Goal: Task Accomplishment & Management: Use online tool/utility

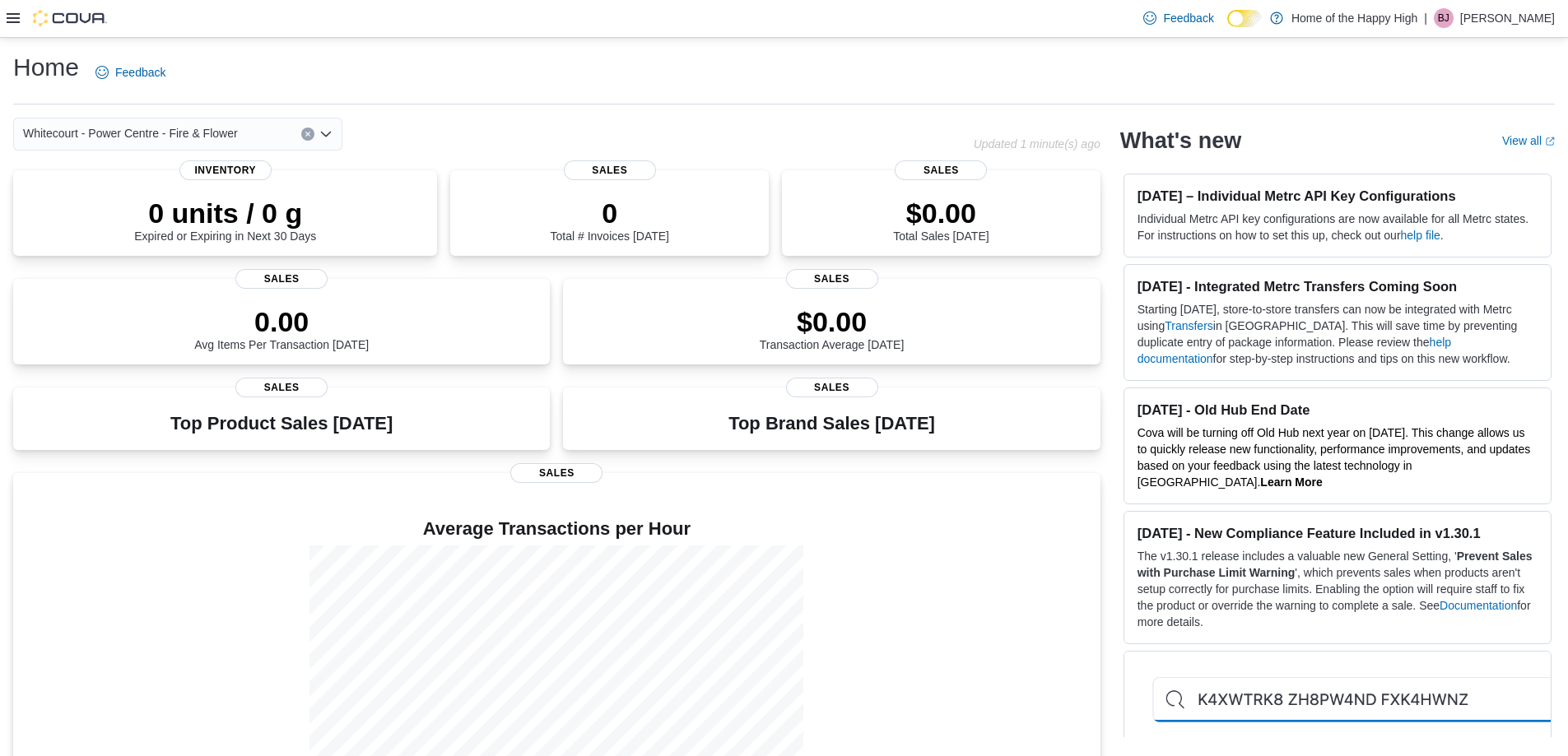
click at [9, 16] on icon at bounding box center [12, 18] width 13 height 13
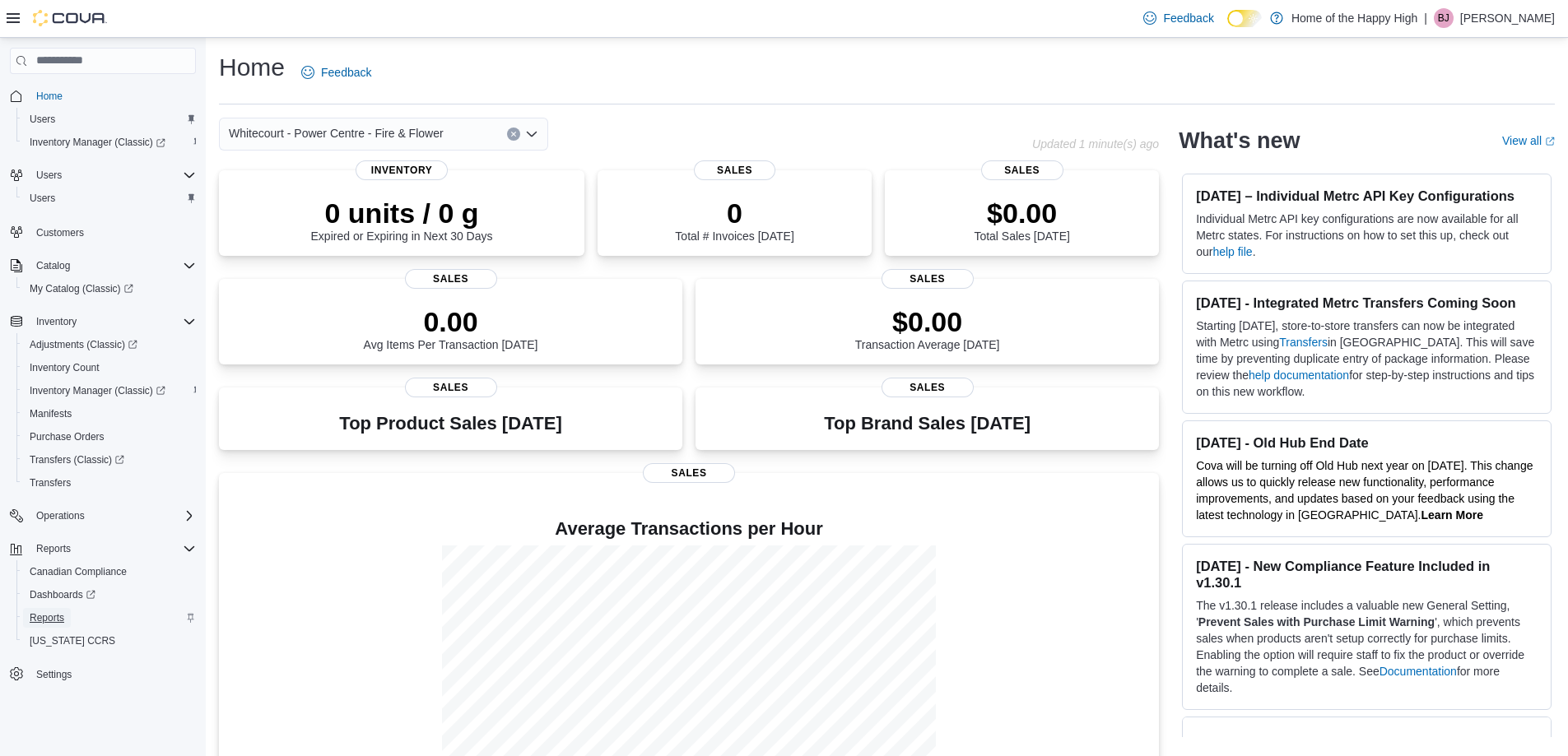
click at [53, 619] on span "Reports" at bounding box center [46, 617] width 35 height 13
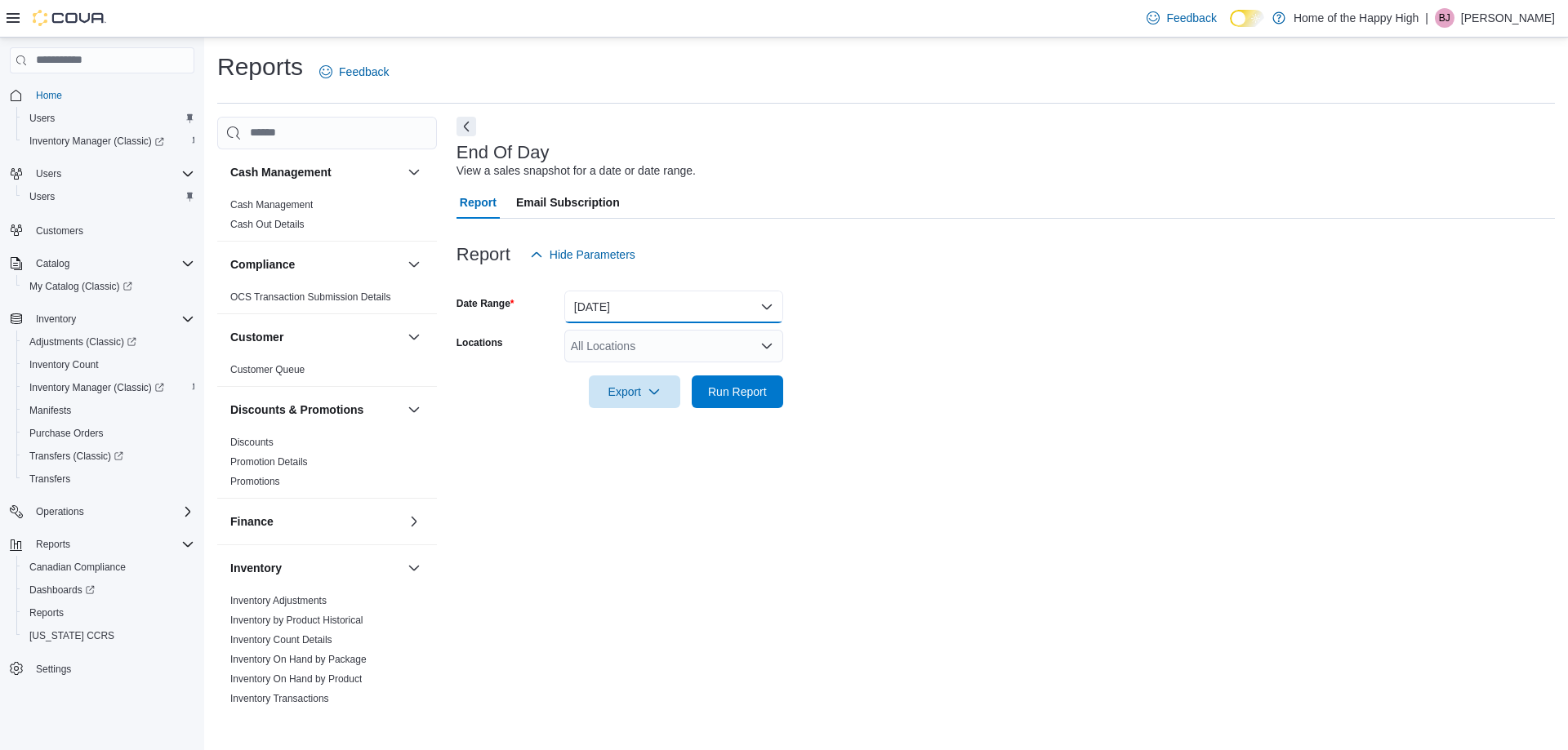
click at [727, 310] on button "[DATE]" at bounding box center [674, 306] width 219 height 33
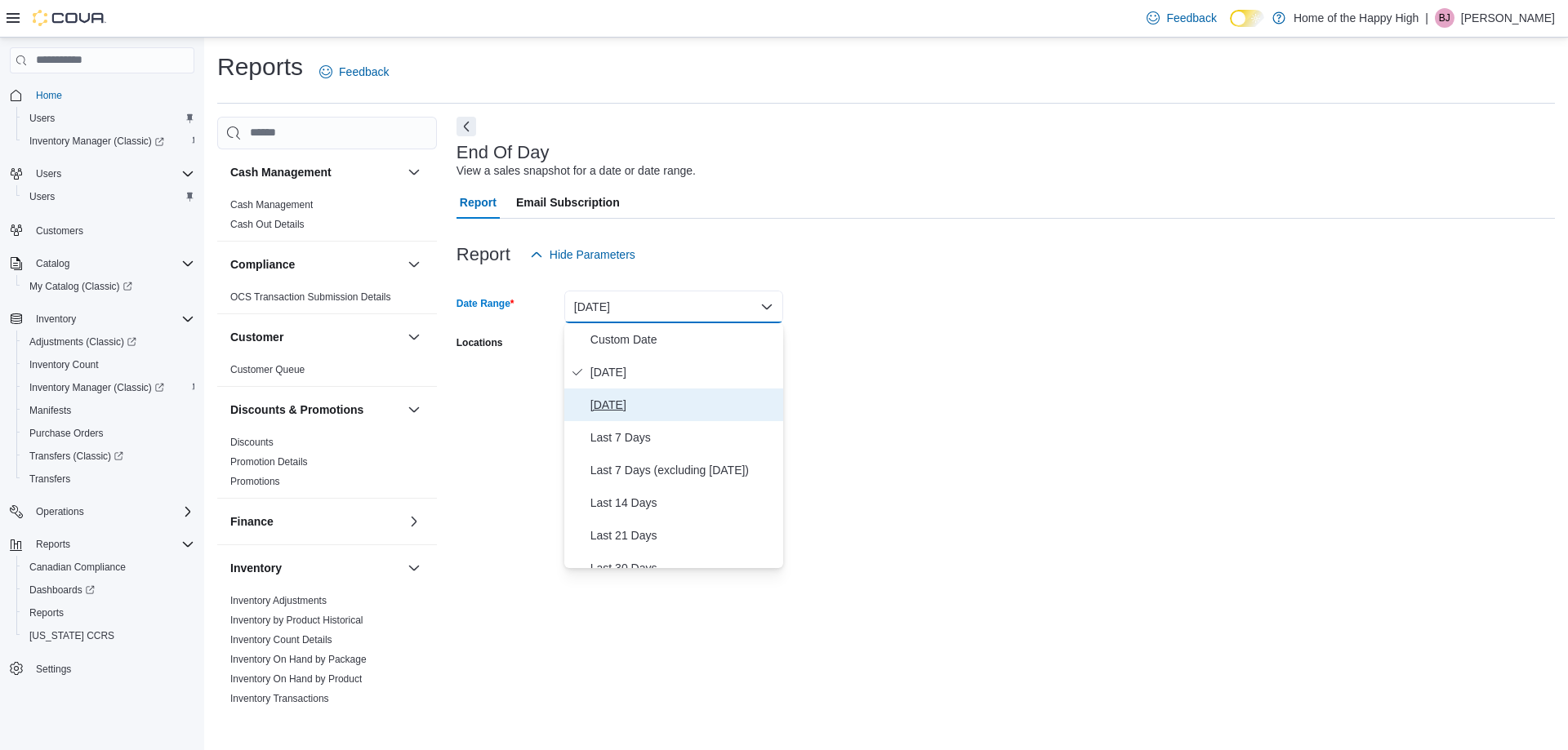
click at [690, 404] on span "[DATE]" at bounding box center [683, 405] width 186 height 19
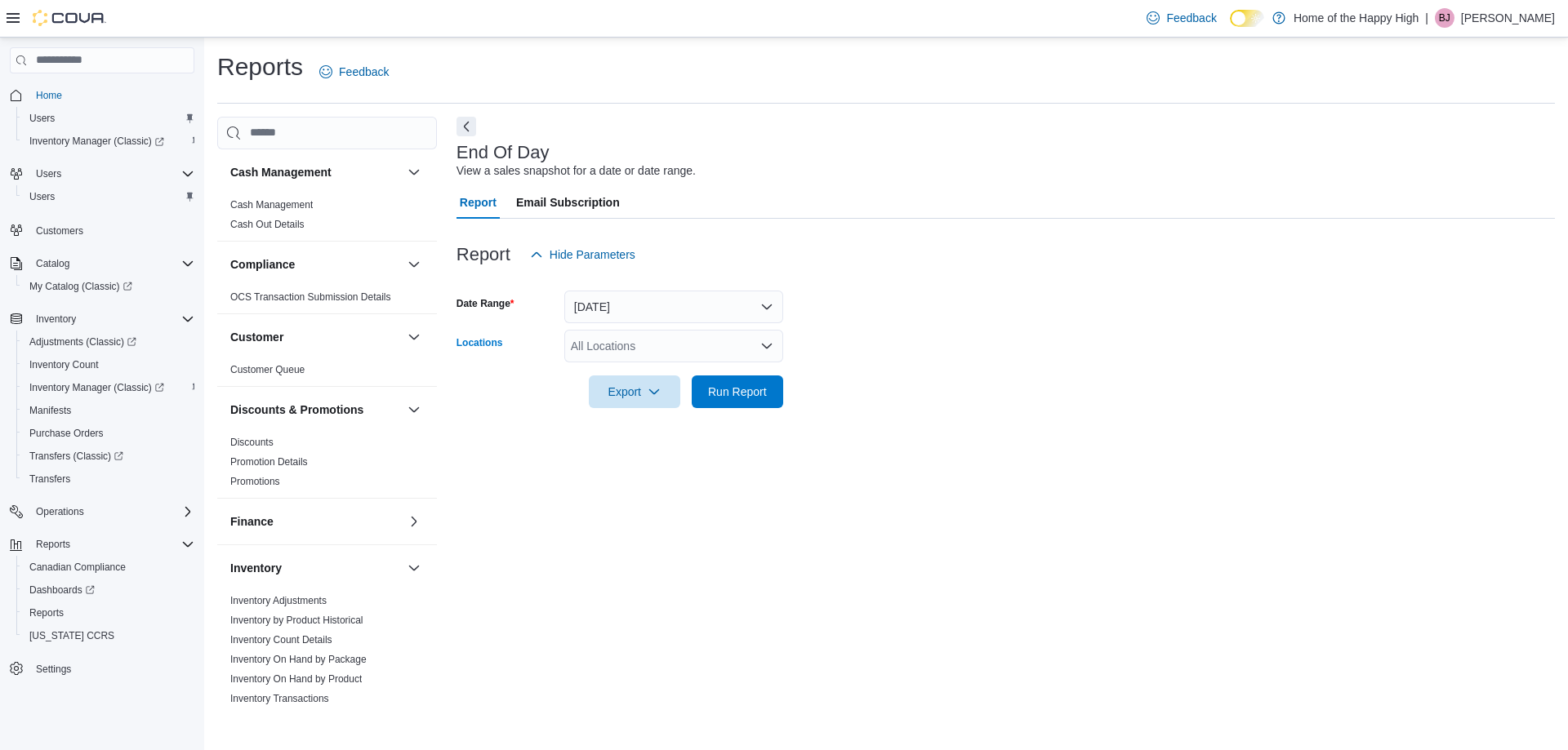
click at [669, 352] on div "All Locations" at bounding box center [674, 346] width 219 height 33
type input "*****"
click at [679, 378] on span "Whitecourt - Power Centre - Fire & Flower" at bounding box center [738, 373] width 213 height 16
drag, startPoint x: 891, startPoint y: 326, endPoint x: 822, endPoint y: 358, distance: 76.1
click at [893, 326] on form "Date Range Yesterday Locations Whitecourt - Power Centre - Fire & Flower Export…" at bounding box center [1006, 339] width 1098 height 137
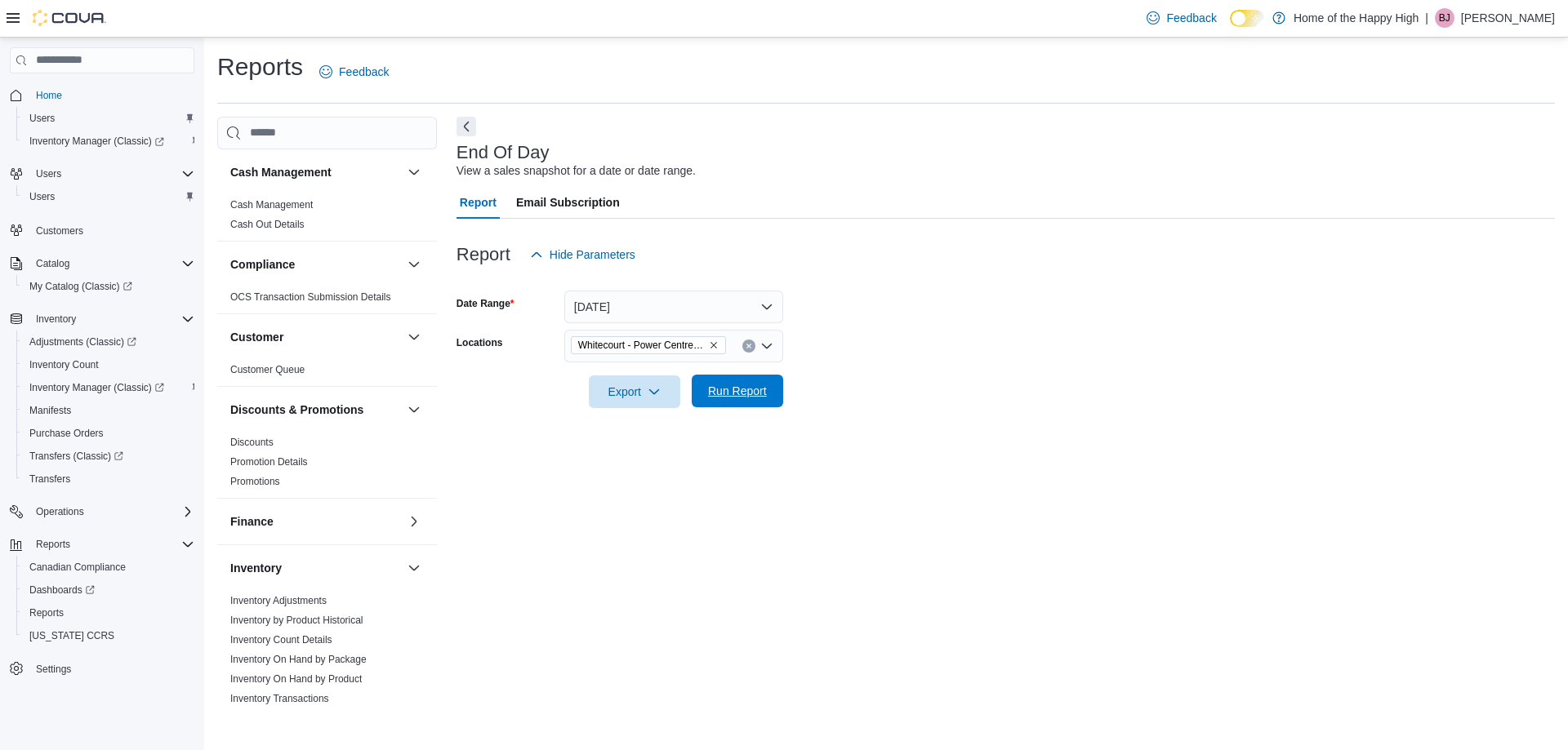
click at [760, 387] on span "Run Report" at bounding box center [737, 391] width 59 height 16
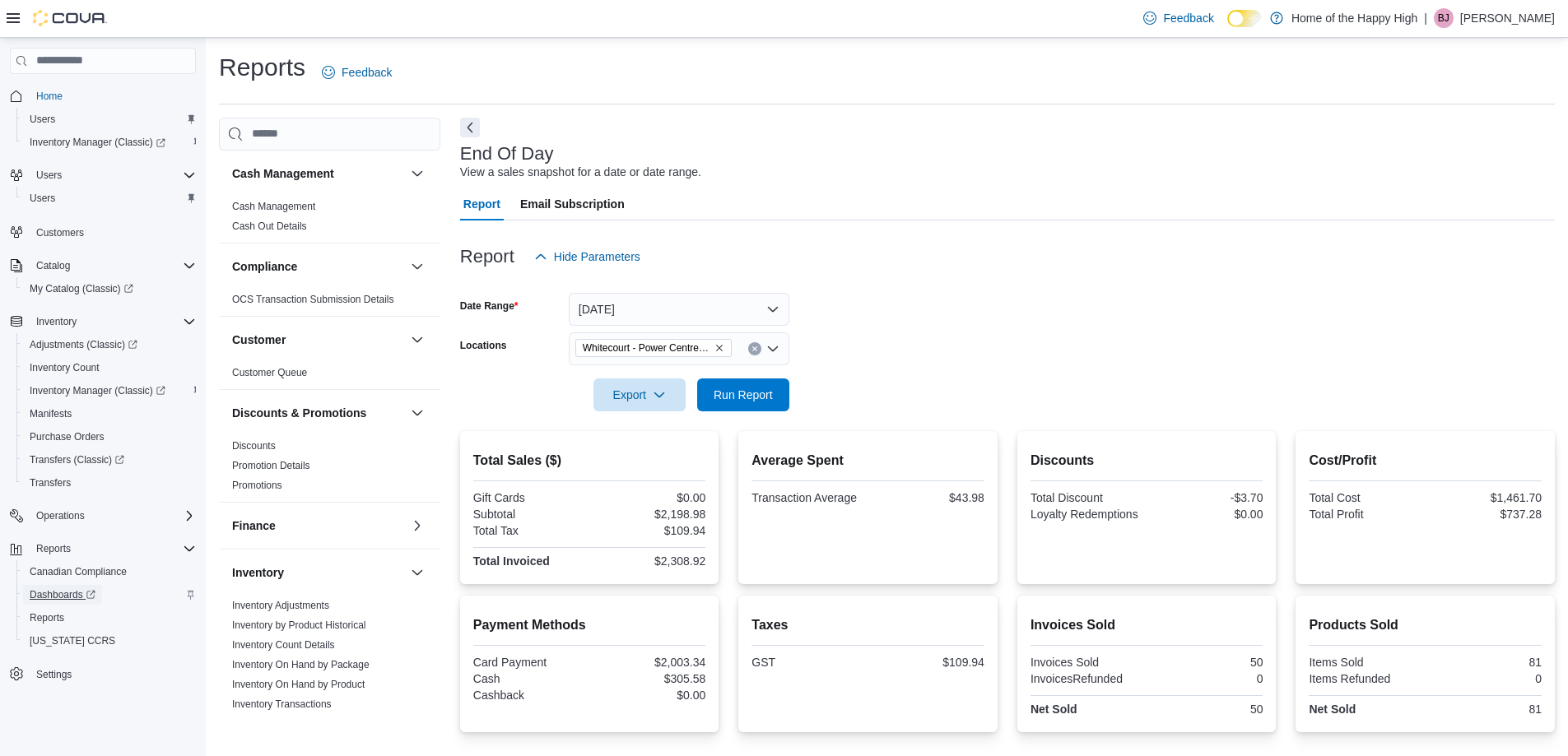
click at [59, 593] on span "Dashboards" at bounding box center [62, 594] width 66 height 13
